Goal: Navigation & Orientation: Find specific page/section

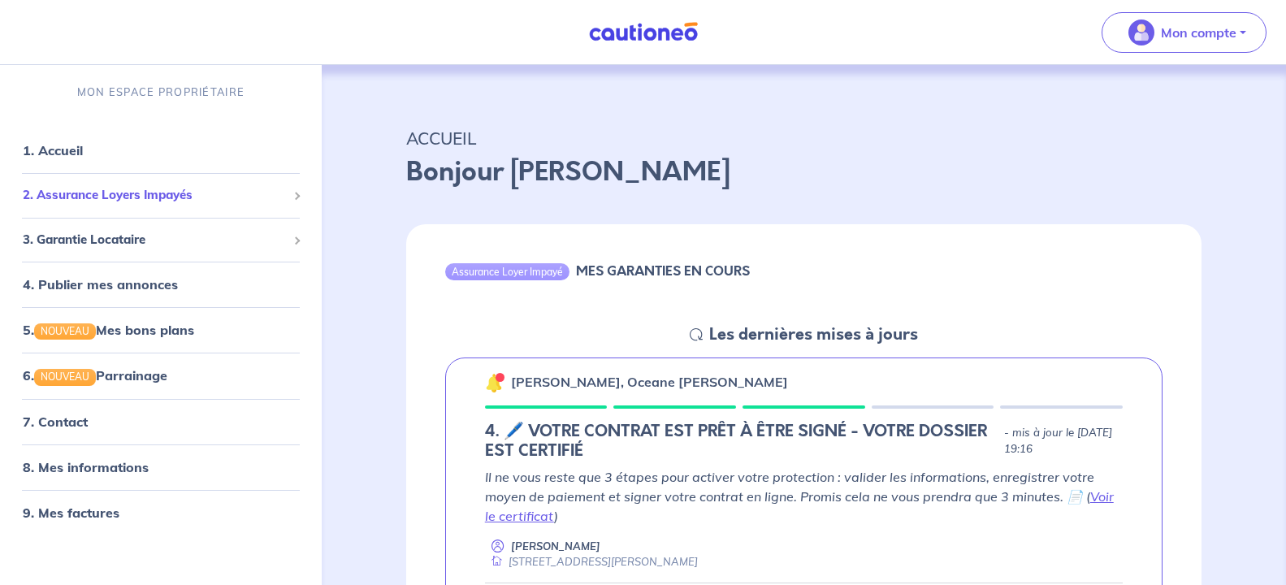
scroll to position [1430, 0]
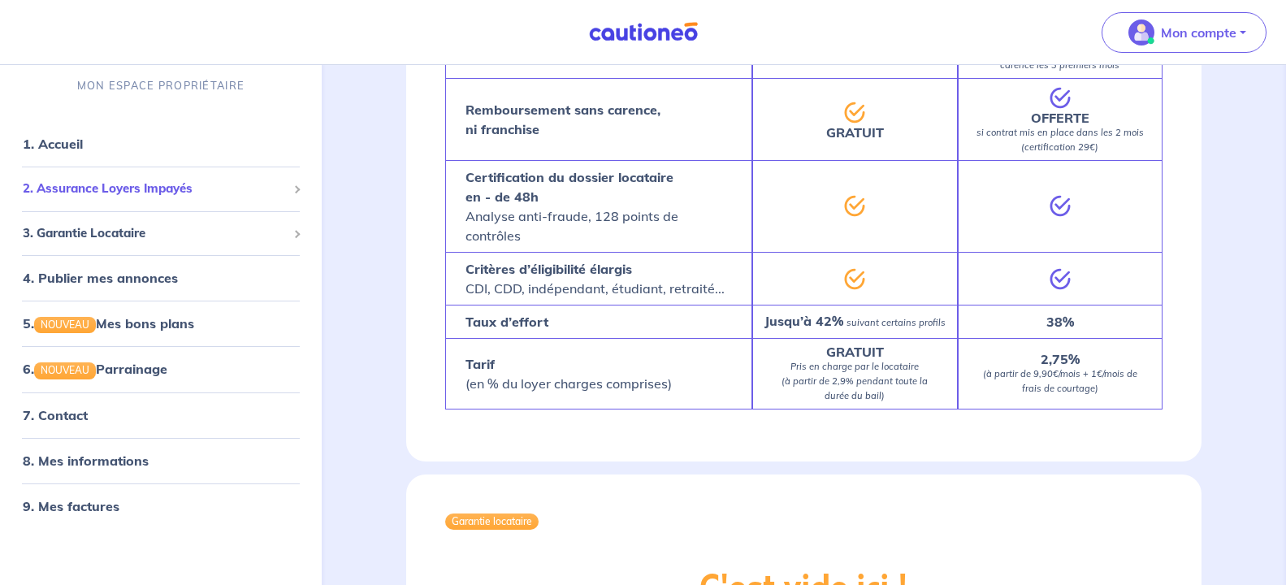
click at [97, 189] on span "2. Assurance Loyers Impayés" at bounding box center [155, 189] width 264 height 19
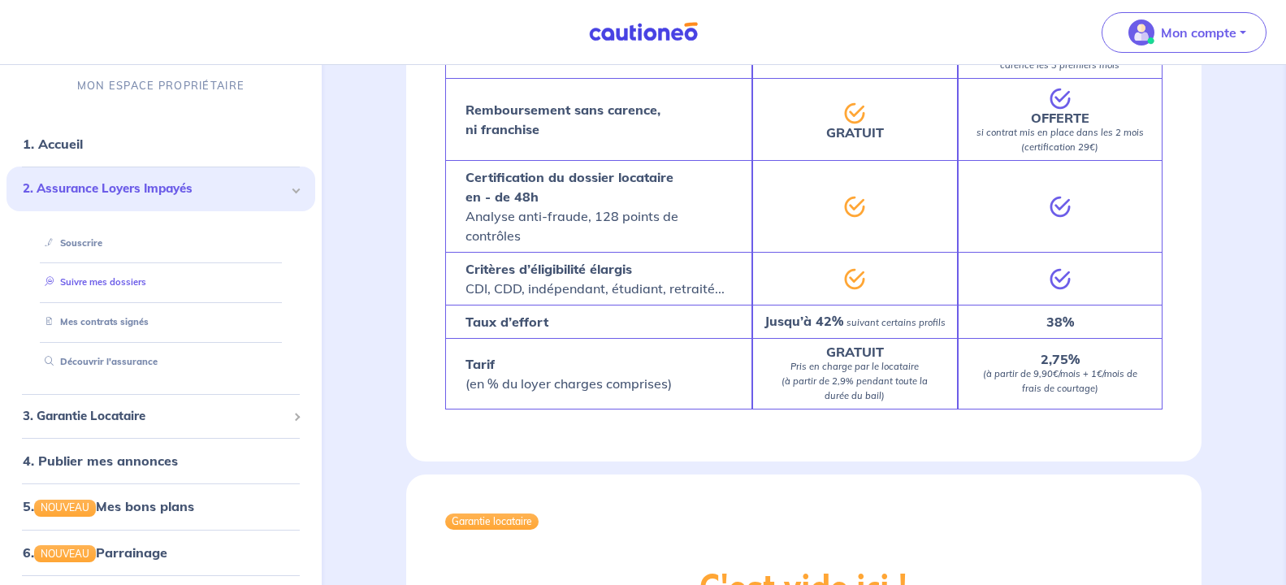
click at [146, 283] on link "Suivre mes dossiers" at bounding box center [92, 281] width 108 height 11
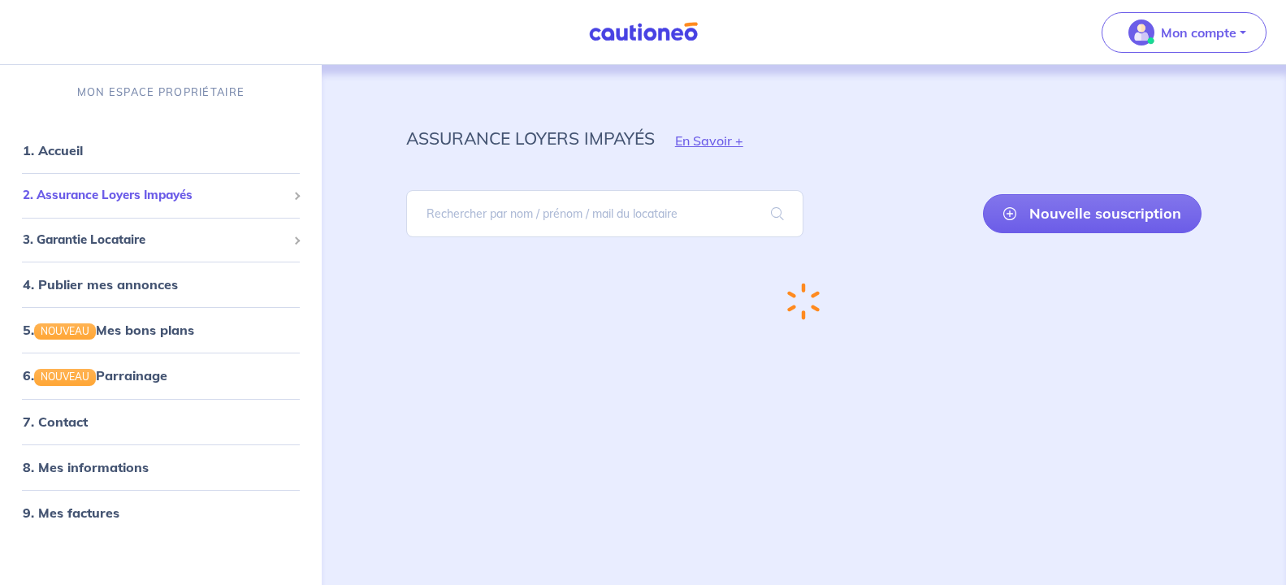
click at [119, 190] on span "2. Assurance Loyers Impayés" at bounding box center [155, 195] width 264 height 19
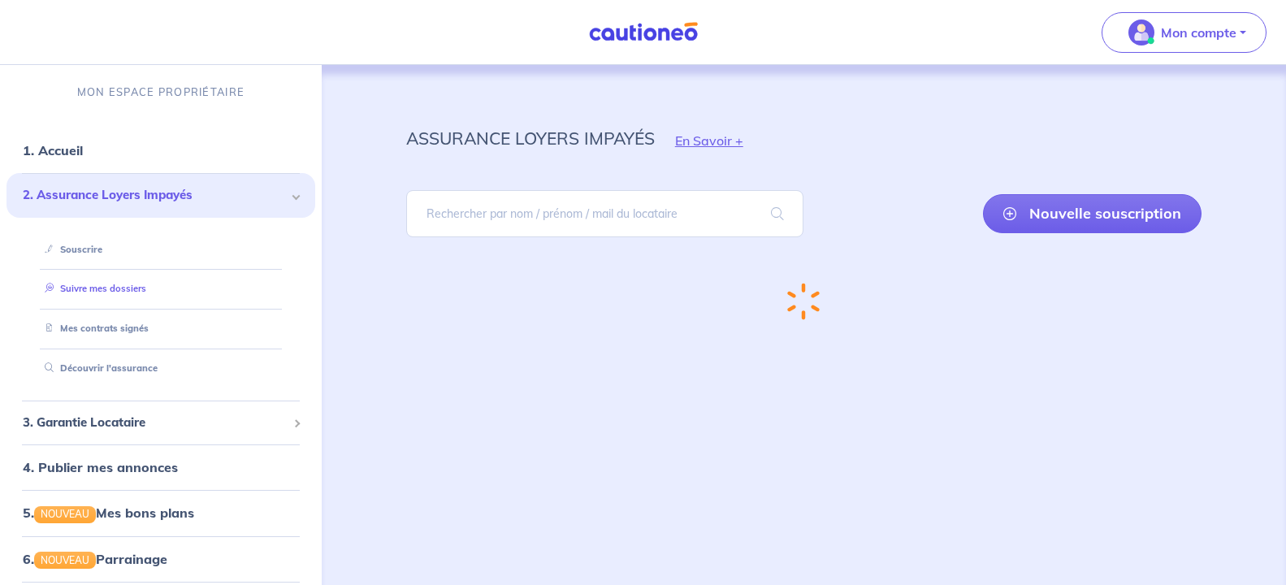
click at [100, 285] on link "Suivre mes dossiers" at bounding box center [92, 288] width 108 height 11
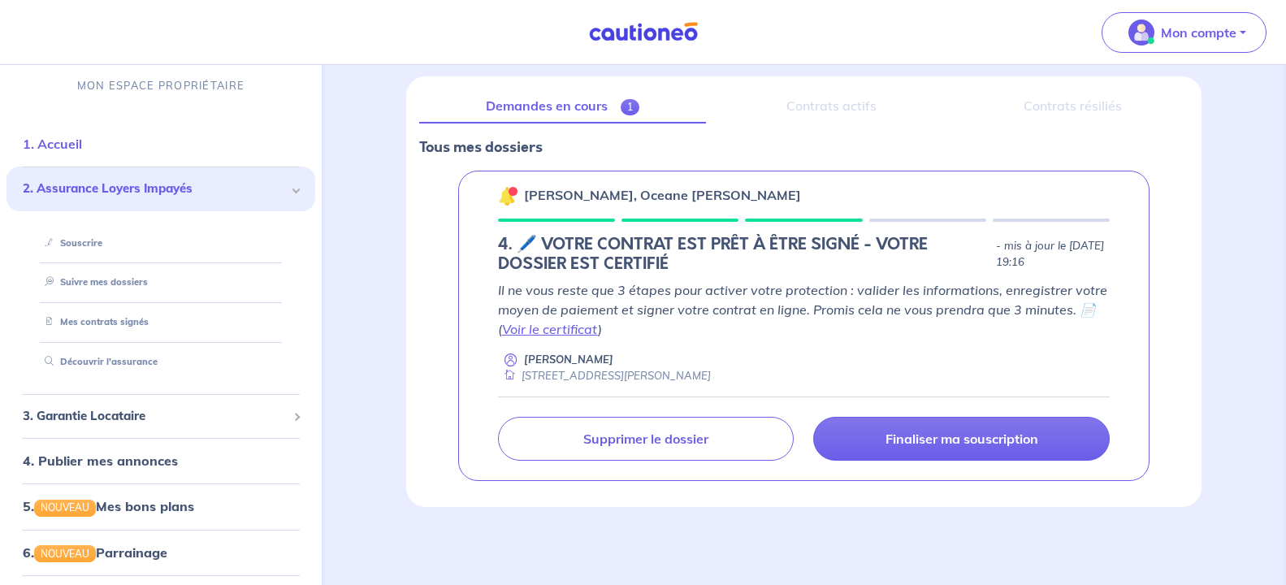
click at [63, 140] on link "1. Accueil" at bounding box center [52, 144] width 59 height 16
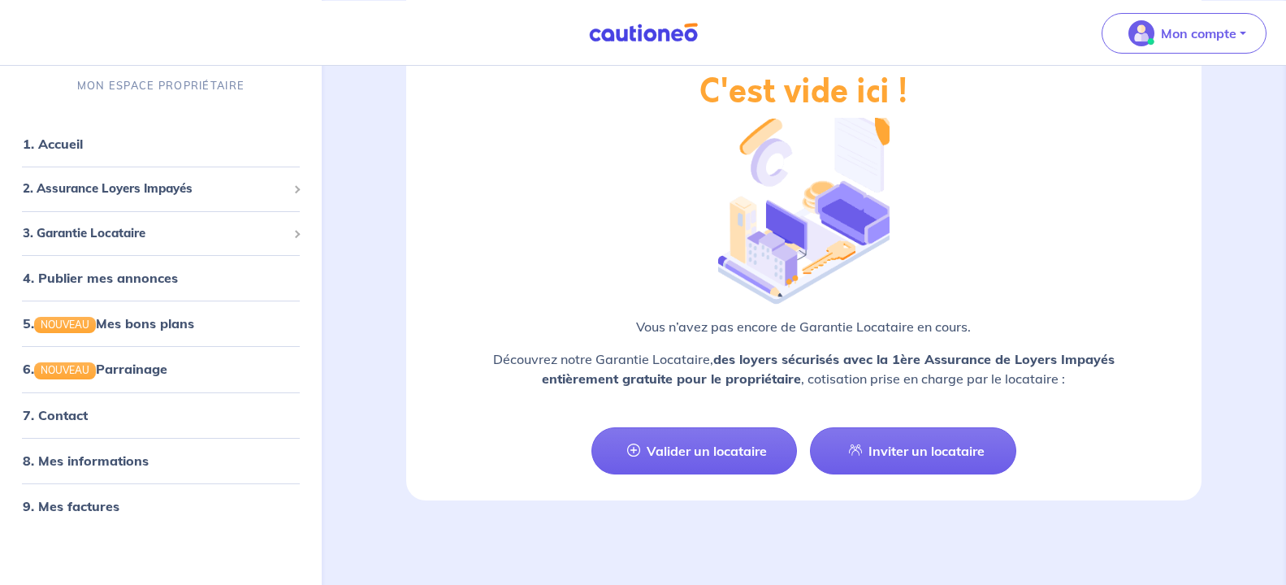
scroll to position [1927, 0]
click at [86, 422] on link "7. Contact" at bounding box center [54, 415] width 63 height 16
click at [621, 34] on img at bounding box center [643, 32] width 122 height 20
click at [173, 282] on link "4. Publier mes annonces" at bounding box center [98, 278] width 150 height 16
